Goal: Transaction & Acquisition: Purchase product/service

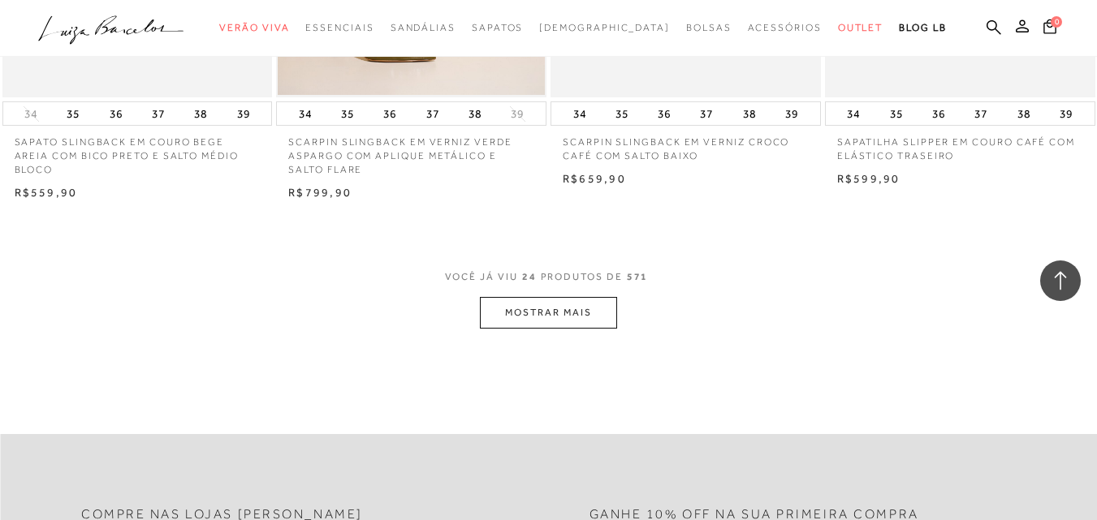
scroll to position [3083, 0]
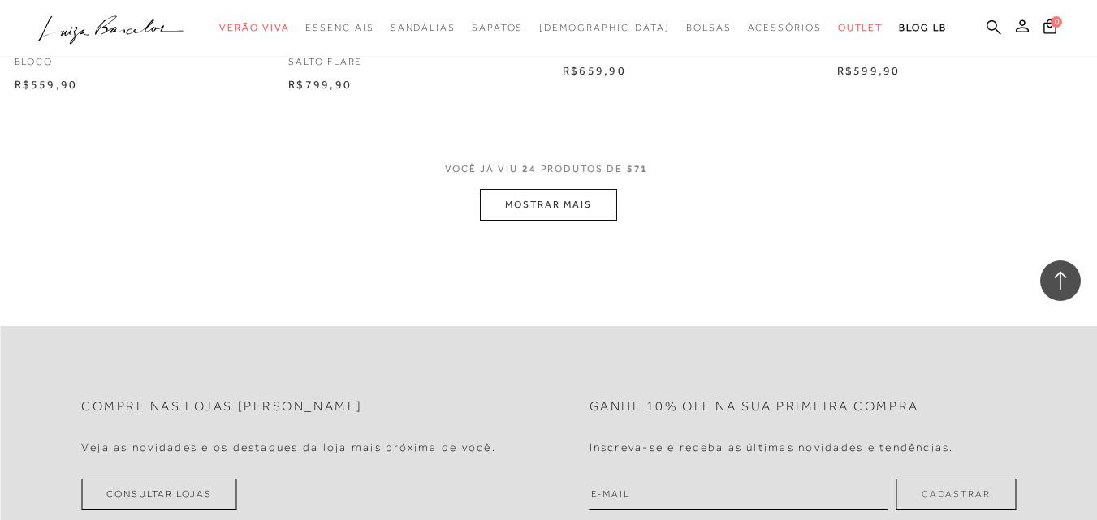
click at [579, 213] on button "MOSTRAR MAIS" at bounding box center [548, 205] width 136 height 32
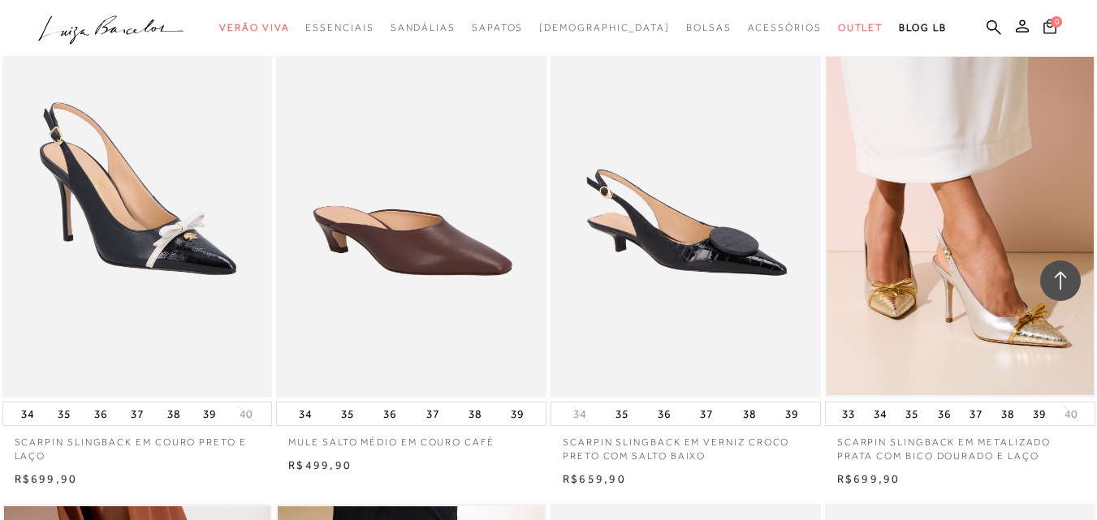
scroll to position [5253, 0]
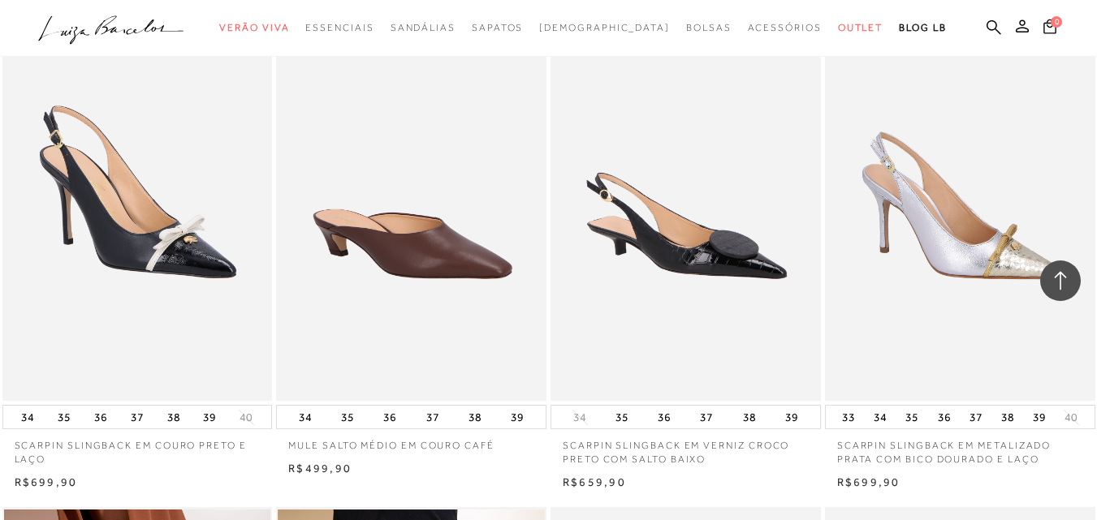
click at [919, 122] on img at bounding box center [960, 198] width 269 height 405
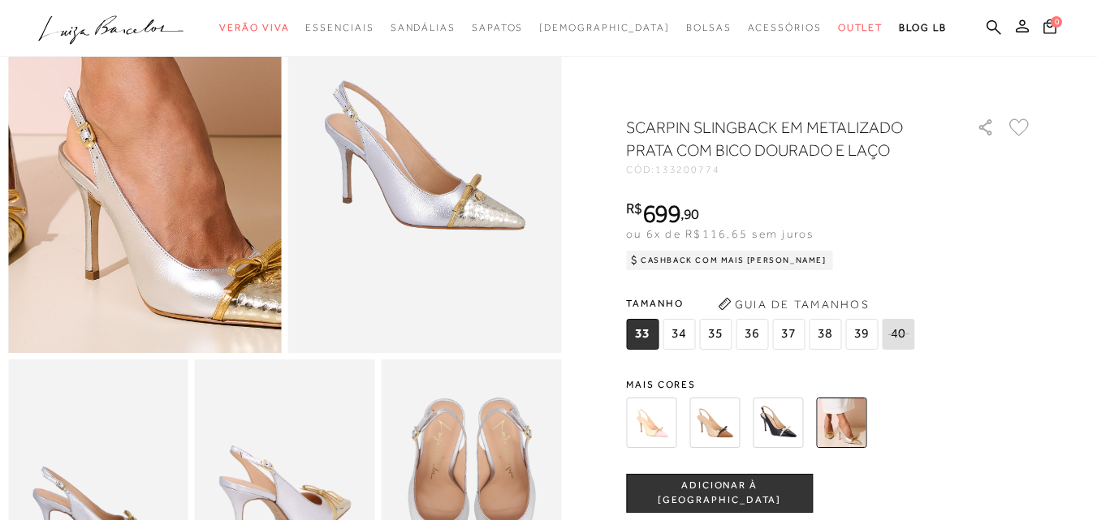
scroll to position [175, 0]
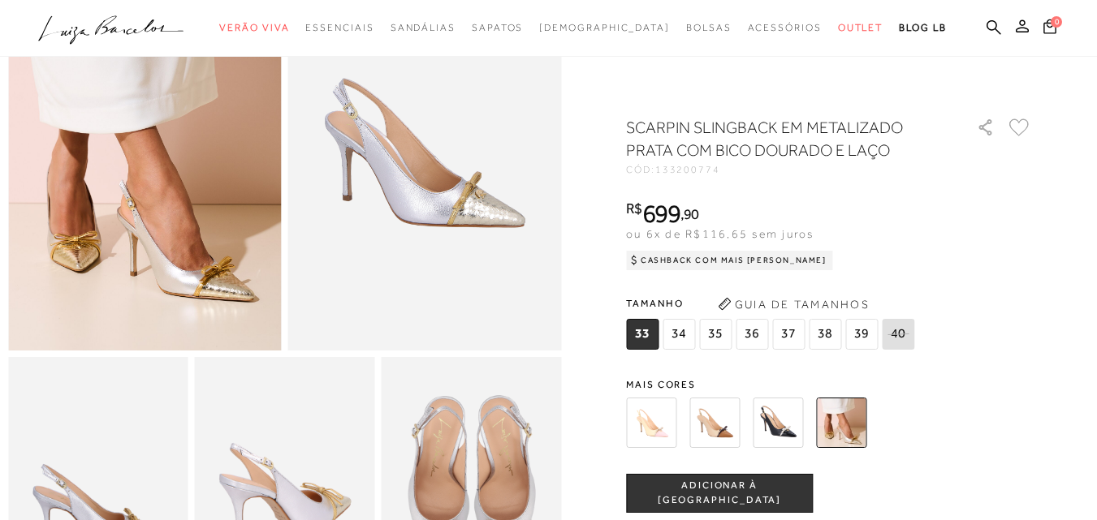
click at [796, 425] on img at bounding box center [777, 423] width 50 height 50
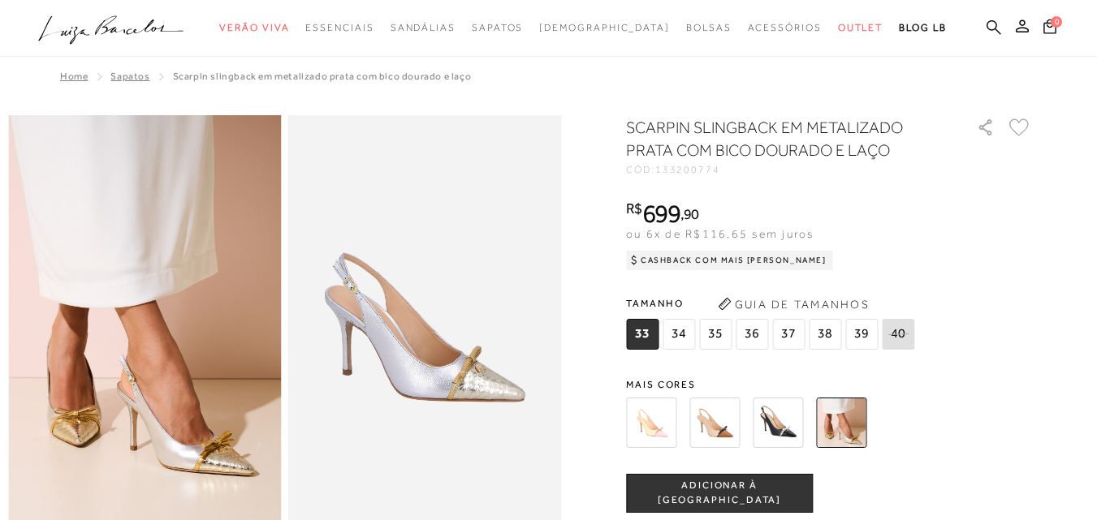
click at [986, 27] on icon at bounding box center [993, 26] width 15 height 15
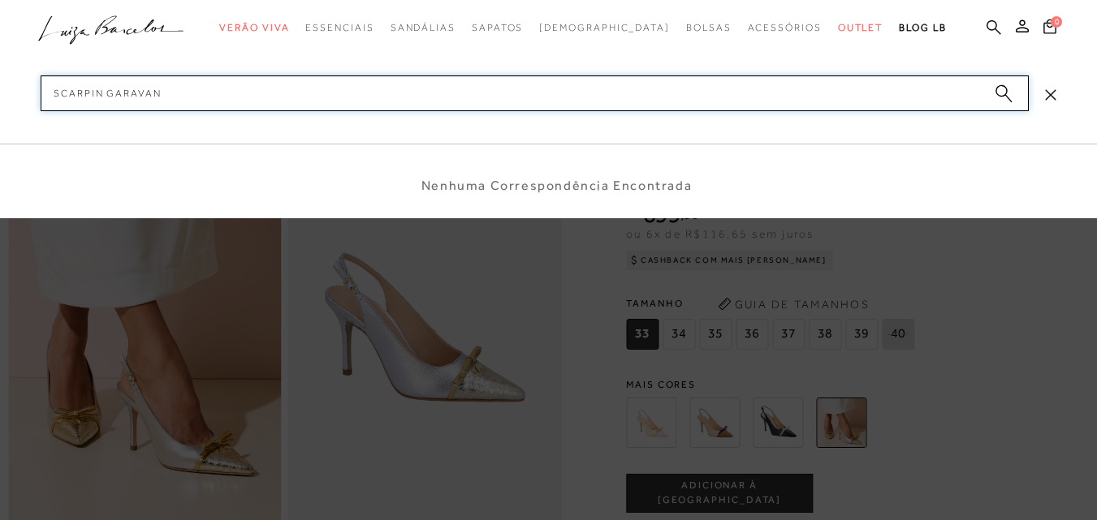
type input "[PERSON_NAME]"
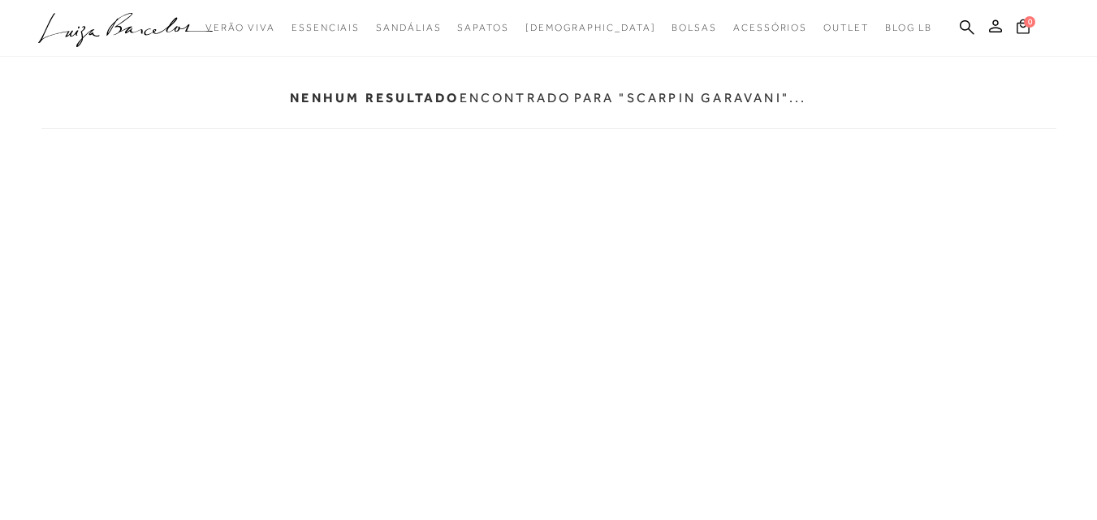
scroll to position [1, 0]
